Goal: Information Seeking & Learning: Check status

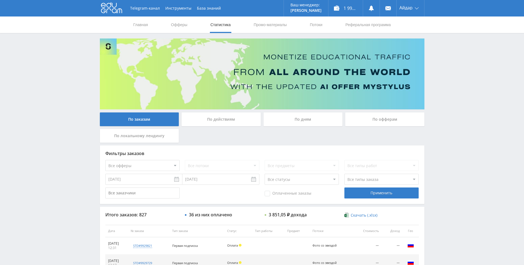
drag, startPoint x: 470, startPoint y: 104, endPoint x: 464, endPoint y: 83, distance: 22.2
click at [464, 83] on div "Telegram-канал Инструменты База знаний Ваш менеджер: Alex Alex Online @edugram_…" at bounding box center [262, 231] width 524 height 462
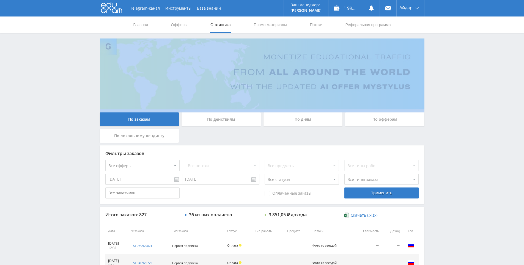
click at [464, 83] on div "Telegram-канал Инструменты База знаний Ваш менеджер: Alex Alex Online @edugram_…" at bounding box center [262, 231] width 524 height 462
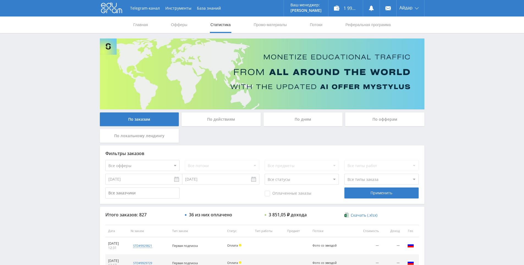
click at [453, 71] on div "Telegram-канал Инструменты База знаний Ваш менеджер: Alex Alex Online @edugram_…" at bounding box center [262, 231] width 524 height 462
click at [454, 93] on div "Telegram-канал Инструменты База знаний Ваш менеджер: Alex Alex Online @edugram_…" at bounding box center [262, 231] width 524 height 462
click at [453, 93] on div "Telegram-канал Инструменты База знаний Ваш менеджер: Alex Alex Online @edugram_…" at bounding box center [262, 231] width 524 height 462
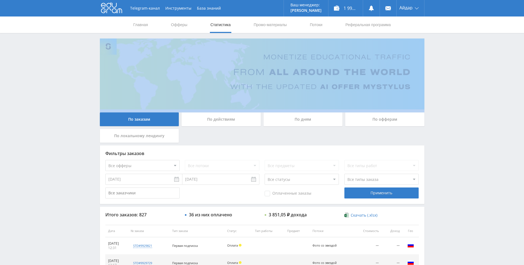
click at [453, 93] on div "Telegram-канал Инструменты База знаний Ваш менеджер: Alex Alex Online @edugram_…" at bounding box center [262, 231] width 524 height 462
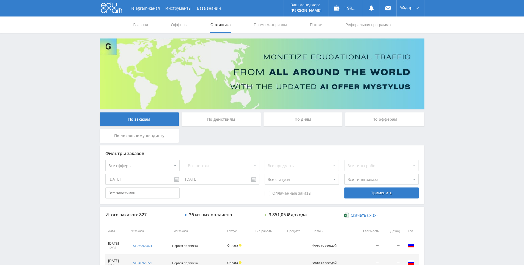
click at [445, 74] on div "Telegram-канал Инструменты База знаний Ваш менеджер: Alex Alex Online @edugram_…" at bounding box center [262, 231] width 524 height 462
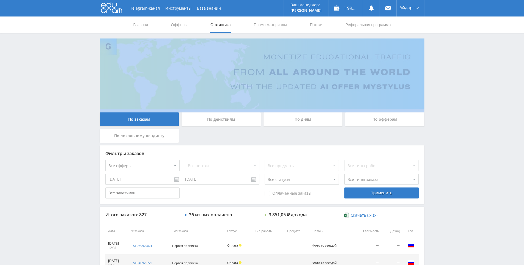
drag, startPoint x: 445, startPoint y: 74, endPoint x: 440, endPoint y: 63, distance: 12.1
click at [445, 73] on div "Telegram-канал Инструменты База знаний Ваш менеджер: [PERSON_NAME] Online @edug…" at bounding box center [262, 231] width 524 height 462
click at [437, 55] on div "Telegram-канал Инструменты База знаний Ваш менеджер: [PERSON_NAME] Online @edug…" at bounding box center [262, 231] width 524 height 462
click at [432, 46] on div "Telegram-канал Инструменты База знаний Ваш менеджер: [PERSON_NAME] Online @edug…" at bounding box center [262, 231] width 524 height 462
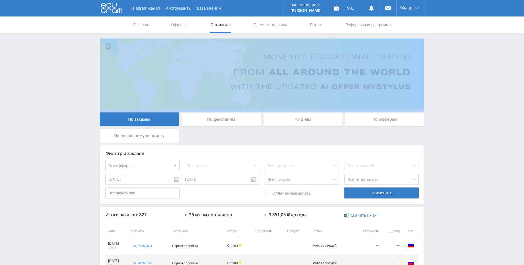
click at [432, 46] on div "Telegram-канал Инструменты База знаний Ваш менеджер: [PERSON_NAME] Online @edug…" at bounding box center [262, 231] width 524 height 462
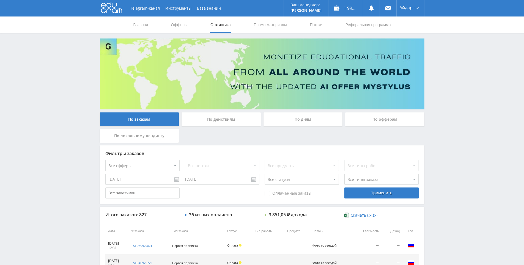
click at [425, 39] on div "По заказам По действиям По дням По офферам По локальному лендингу Фильтры заказ…" at bounding box center [262, 234] width 330 height 393
drag, startPoint x: 264, startPoint y: 138, endPoint x: 251, endPoint y: 132, distance: 14.4
click at [251, 132] on div "По заказам По действиям По дням По офферам По локальному лендингу" at bounding box center [261, 128] width 327 height 33
click at [252, 133] on div "По заказам По действиям По дням По офферам По локальному лендингу" at bounding box center [261, 128] width 327 height 33
click at [247, 131] on div "По заказам По действиям По дням По офферам По локальному лендингу" at bounding box center [261, 128] width 327 height 33
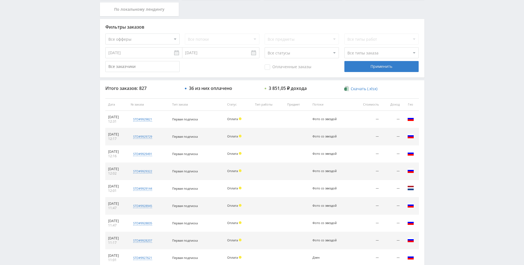
drag, startPoint x: 247, startPoint y: 131, endPoint x: 233, endPoint y: 154, distance: 26.6
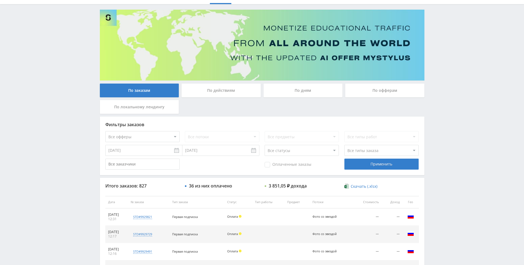
scroll to position [82, 0]
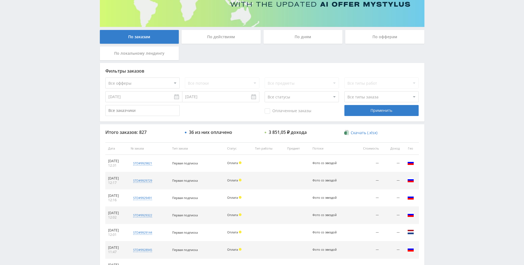
drag, startPoint x: 426, startPoint y: 184, endPoint x: 440, endPoint y: 137, distance: 49.1
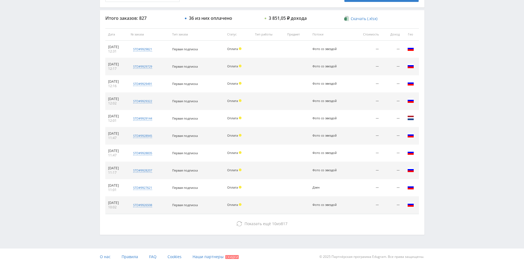
drag, startPoint x: 448, startPoint y: 148, endPoint x: 440, endPoint y: 220, distance: 72.5
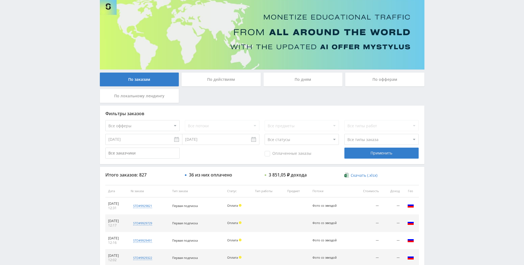
scroll to position [0, 0]
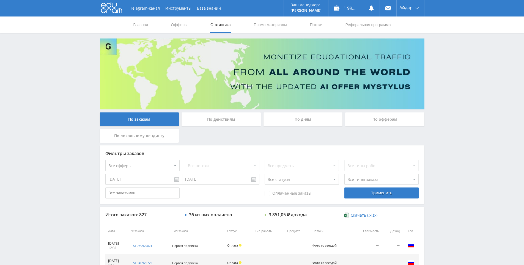
drag, startPoint x: 435, startPoint y: 178, endPoint x: 419, endPoint y: 126, distance: 54.6
drag, startPoint x: 460, startPoint y: 95, endPoint x: 434, endPoint y: 46, distance: 55.1
click at [434, 46] on div "Telegram-канал Инструменты База знаний Ваш менеджер: Alex Alex Online @edugram_…" at bounding box center [262, 231] width 524 height 462
click at [436, 50] on div "Telegram-канал Инструменты База знаний Ваш менеджер: Alex Alex Online @edugram_…" at bounding box center [262, 231] width 524 height 462
click at [434, 38] on div "Telegram-канал Инструменты База знаний Ваш менеджер: Alex Alex Online @edugram_…" at bounding box center [262, 231] width 524 height 462
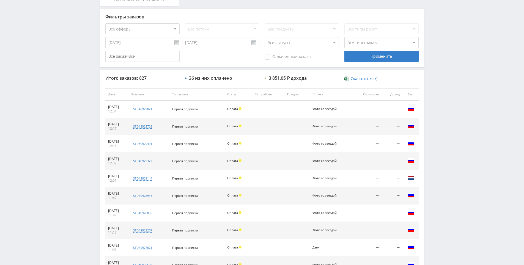
drag, startPoint x: 454, startPoint y: 177, endPoint x: 445, endPoint y: 214, distance: 37.6
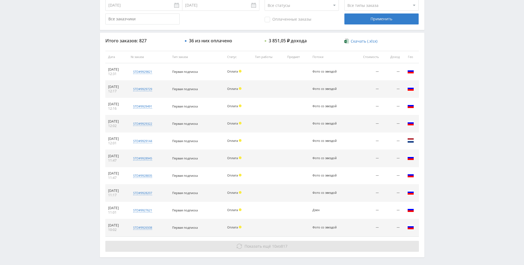
click at [360, 243] on button "Показать ещё 10 из 817" at bounding box center [261, 246] width 313 height 11
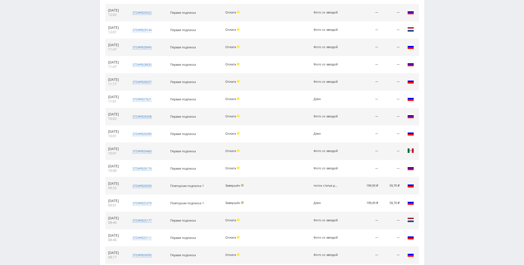
scroll to position [370, 0]
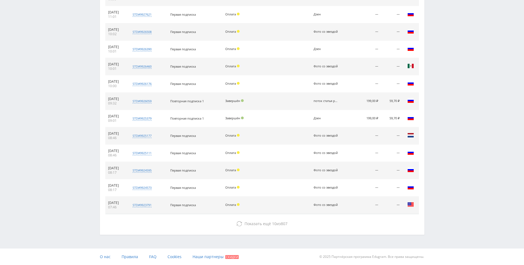
drag, startPoint x: 443, startPoint y: 196, endPoint x: 440, endPoint y: 234, distance: 38.1
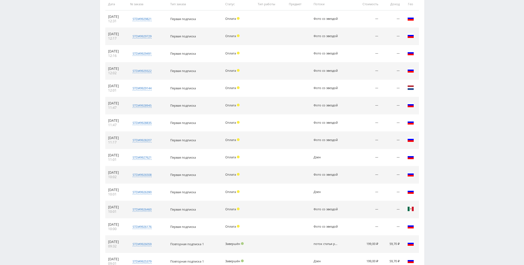
scroll to position [0, 0]
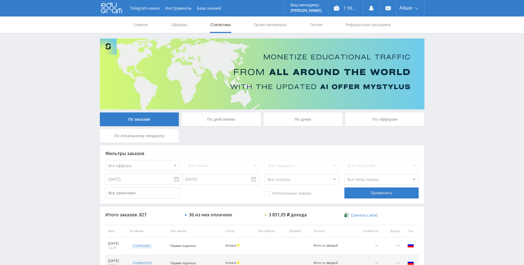
drag, startPoint x: 441, startPoint y: 121, endPoint x: 439, endPoint y: 61, distance: 59.7
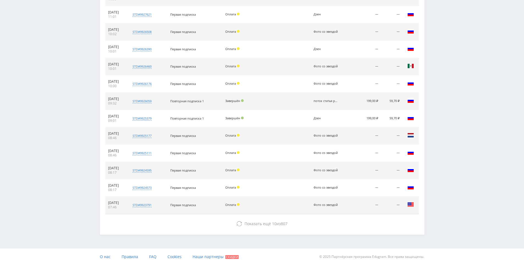
drag, startPoint x: 442, startPoint y: 141, endPoint x: 446, endPoint y: 207, distance: 66.1
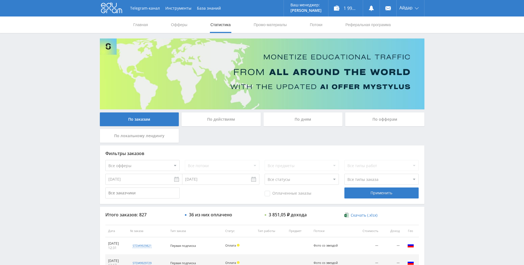
drag, startPoint x: 443, startPoint y: 190, endPoint x: 422, endPoint y: 99, distance: 93.6
drag, startPoint x: 61, startPoint y: 97, endPoint x: 54, endPoint y: 90, distance: 9.9
drag, startPoint x: 42, startPoint y: 75, endPoint x: 54, endPoint y: 78, distance: 12.1
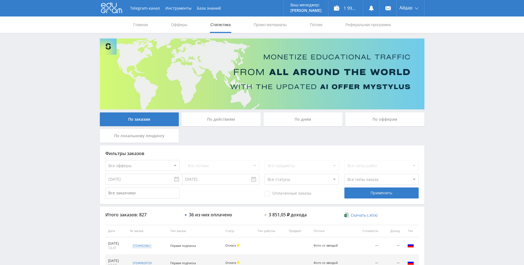
drag, startPoint x: 27, startPoint y: 49, endPoint x: 15, endPoint y: 43, distance: 13.0
click at [0, 32] on div "Главная Офферы Статистика Промо-материалы Потоки Реферальная программа" at bounding box center [262, 24] width 524 height 16
drag, startPoint x: 459, startPoint y: 79, endPoint x: 457, endPoint y: 77, distance: 2.9
drag, startPoint x: 443, startPoint y: 62, endPoint x: 436, endPoint y: 53, distance: 10.8
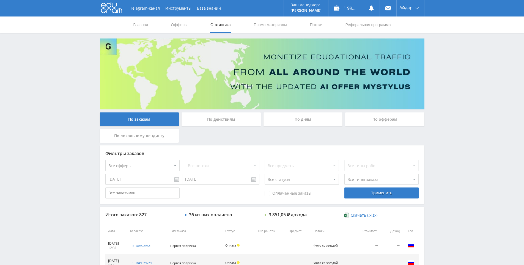
drag, startPoint x: 441, startPoint y: 194, endPoint x: 370, endPoint y: 95, distance: 121.8
click at [255, 144] on div "По заказам По действиям По дням По офферам По локальному лендингу" at bounding box center [261, 128] width 327 height 33
drag, startPoint x: 447, startPoint y: 104, endPoint x: 440, endPoint y: 78, distance: 26.9
click at [439, 77] on div "Telegram-канал Инструменты База знаний Ваш менеджер: Alex Alex Online @edugram_…" at bounding box center [262, 231] width 524 height 462
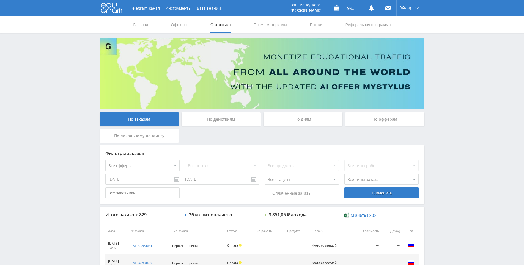
click at [439, 77] on div "Telegram-канал Инструменты База знаний Ваш менеджер: Alex Alex Online @edugram_…" at bounding box center [262, 231] width 524 height 462
click at [436, 59] on div "Telegram-канал Инструменты База знаний Ваш менеджер: [PERSON_NAME] Online @edug…" at bounding box center [262, 231] width 524 height 462
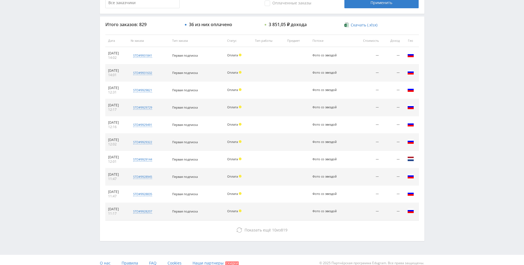
drag, startPoint x: 432, startPoint y: 111, endPoint x: 433, endPoint y: 122, distance: 11.1
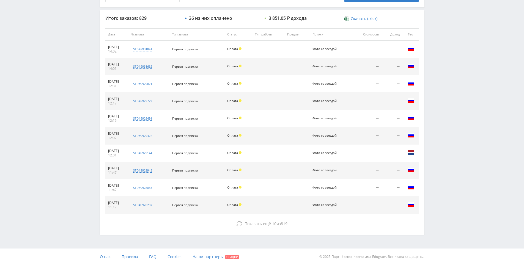
click at [434, 86] on div "Telegram-канал Инструменты База знаний Ваш менеджер: Alex Alex Online @edugram_…" at bounding box center [262, 34] width 524 height 462
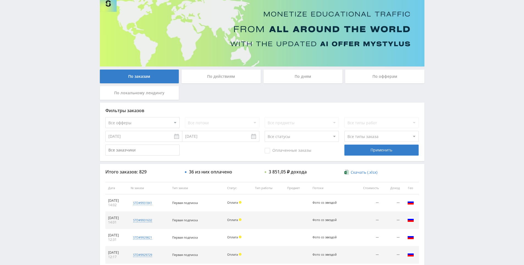
drag, startPoint x: 436, startPoint y: 63, endPoint x: 436, endPoint y: 88, distance: 24.8
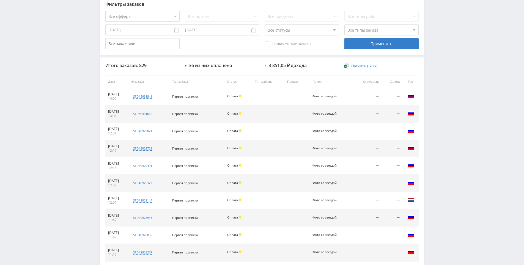
drag, startPoint x: 436, startPoint y: 91, endPoint x: 440, endPoint y: 124, distance: 33.5
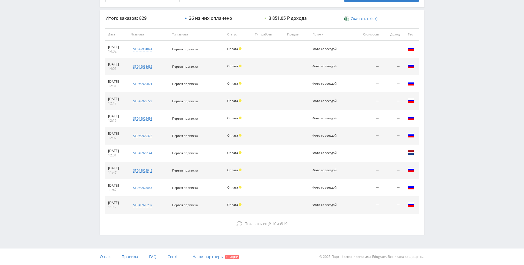
drag, startPoint x: 440, startPoint y: 124, endPoint x: 441, endPoint y: 156, distance: 31.9
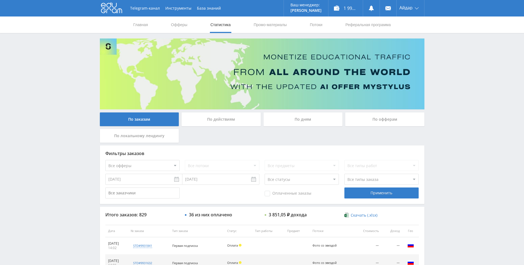
drag, startPoint x: 431, startPoint y: 133, endPoint x: 383, endPoint y: 54, distance: 92.5
click at [115, 10] on icon at bounding box center [111, 7] width 21 height 11
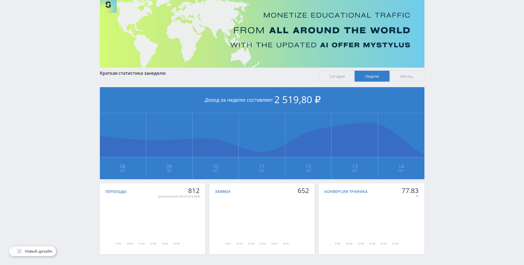
scroll to position [61, 0]
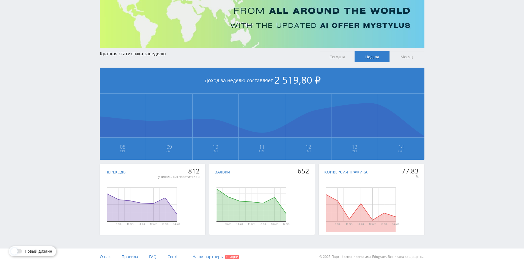
click at [459, 80] on div "Telegram-канал Инструменты База знаний Ваш менеджер: [PERSON_NAME] Online @edug…" at bounding box center [262, 102] width 524 height 326
click at [450, 51] on div "Telegram-канал Инструменты База знаний Ваш менеджер: [PERSON_NAME] Online @edug…" at bounding box center [262, 102] width 524 height 326
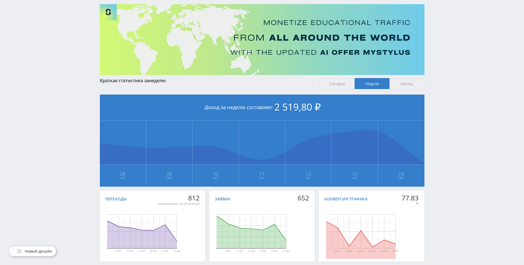
scroll to position [0, 0]
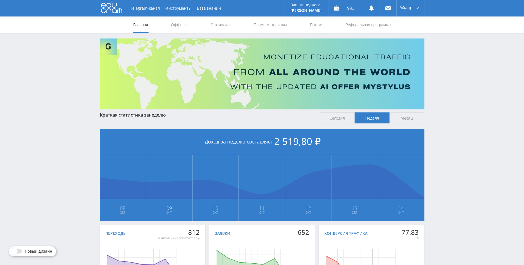
drag, startPoint x: 414, startPoint y: 94, endPoint x: 105, endPoint y: 21, distance: 317.0
drag, startPoint x: 479, startPoint y: 80, endPoint x: 384, endPoint y: 24, distance: 110.7
click at [479, 80] on div "Telegram-канал Инструменты База знаний Ваш менеджер: Alex Alex Online @edugram_…" at bounding box center [262, 163] width 524 height 326
click at [479, 188] on div "Telegram-канал Инструменты База знаний Ваш менеджер: [PERSON_NAME] Online @edug…" at bounding box center [262, 163] width 524 height 326
